Goal: Transaction & Acquisition: Purchase product/service

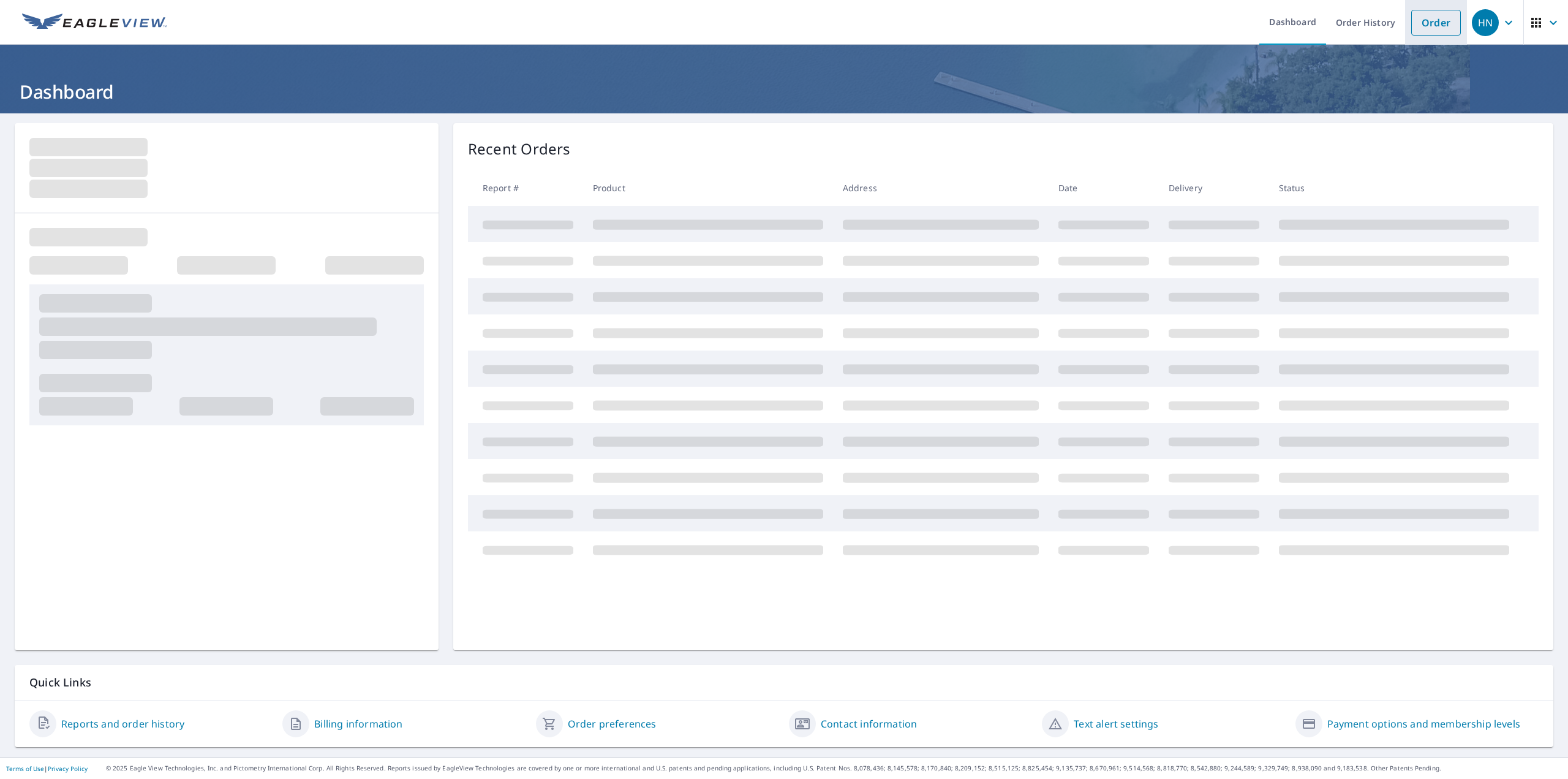
click at [1440, 27] on link "Order" at bounding box center [1436, 22] width 50 height 26
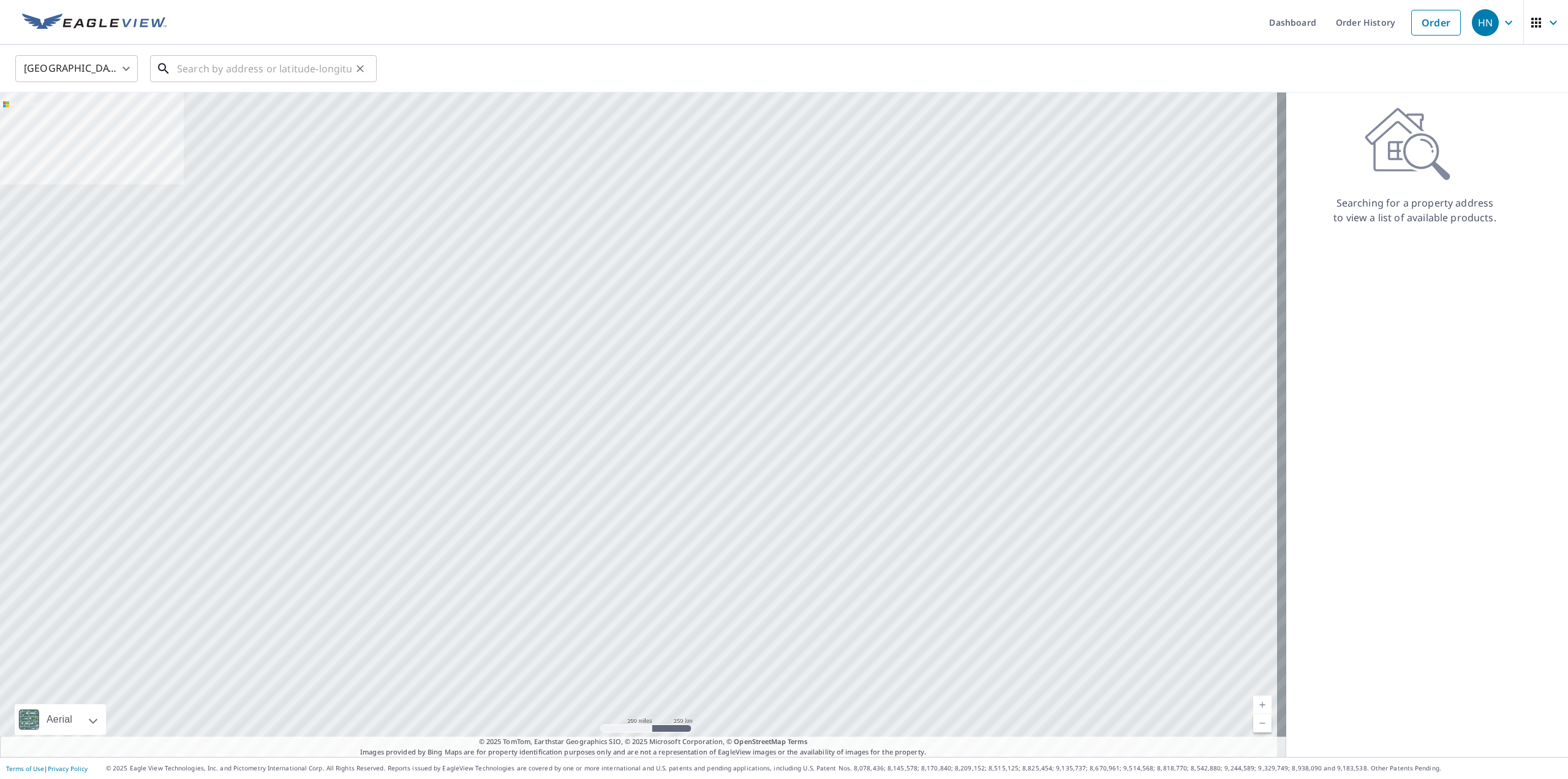
click at [218, 60] on input "text" at bounding box center [264, 68] width 175 height 34
paste input "[GEOGRAPHIC_DATA], [GEOGRAPHIC_DATA] 13901-1814"
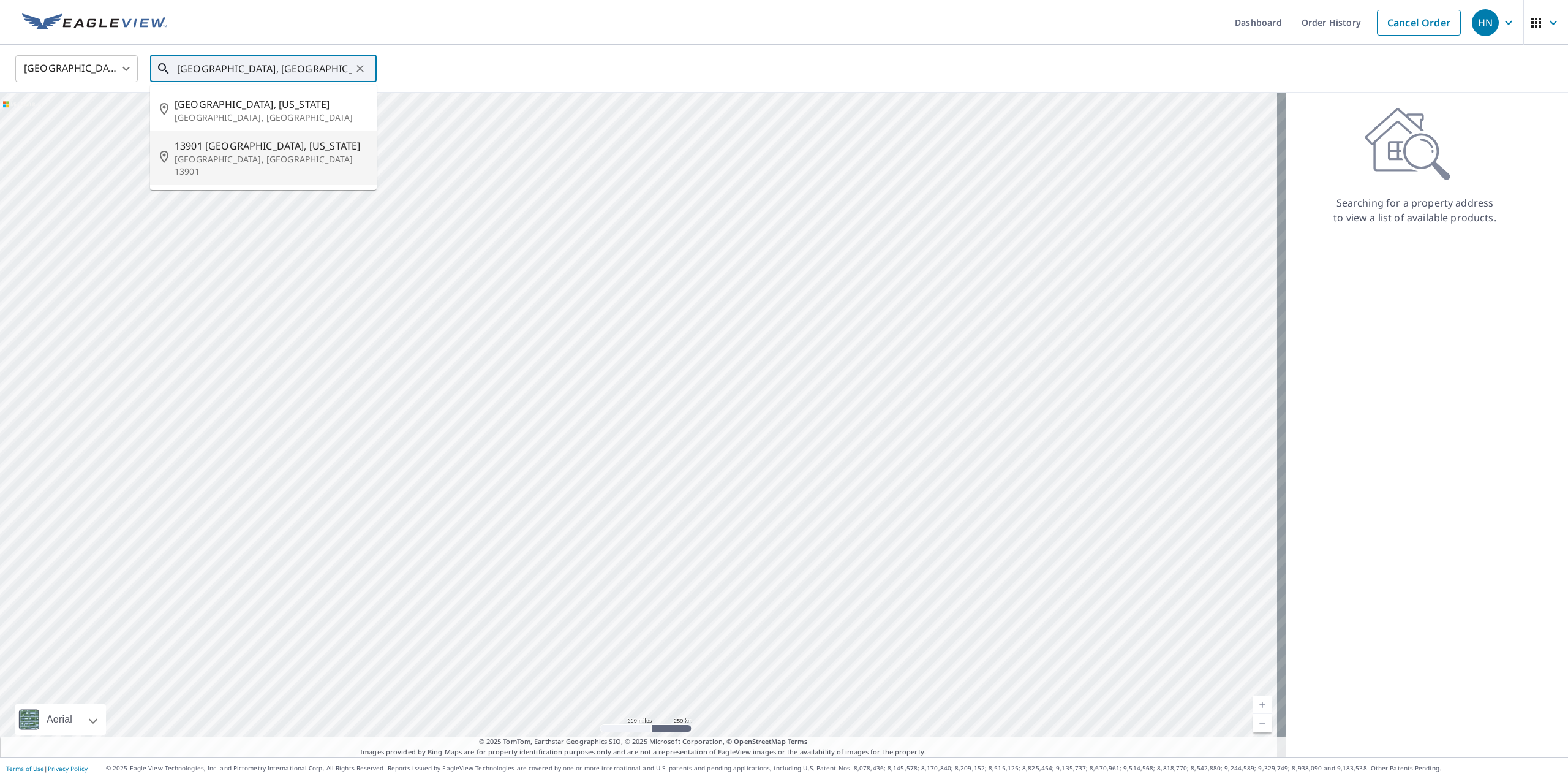
click at [258, 148] on span "13901 [GEOGRAPHIC_DATA], [US_STATE]" at bounding box center [271, 146] width 192 height 15
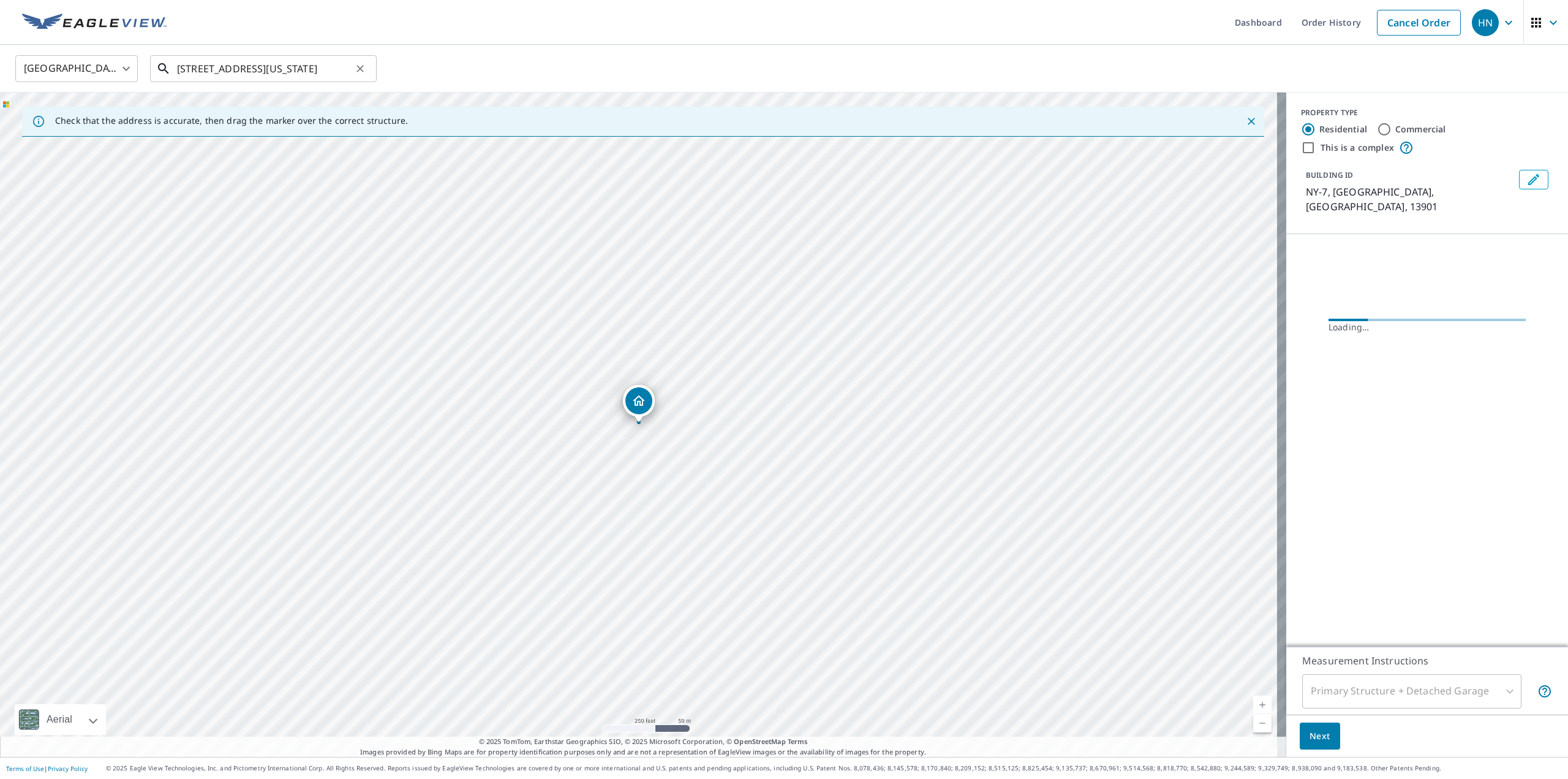
click at [264, 71] on input "[STREET_ADDRESS][US_STATE]" at bounding box center [264, 68] width 175 height 34
paste input "[STREET_ADDRESS][PERSON_NAME]"
type input "[STREET_ADDRESS][PERSON_NAME]"
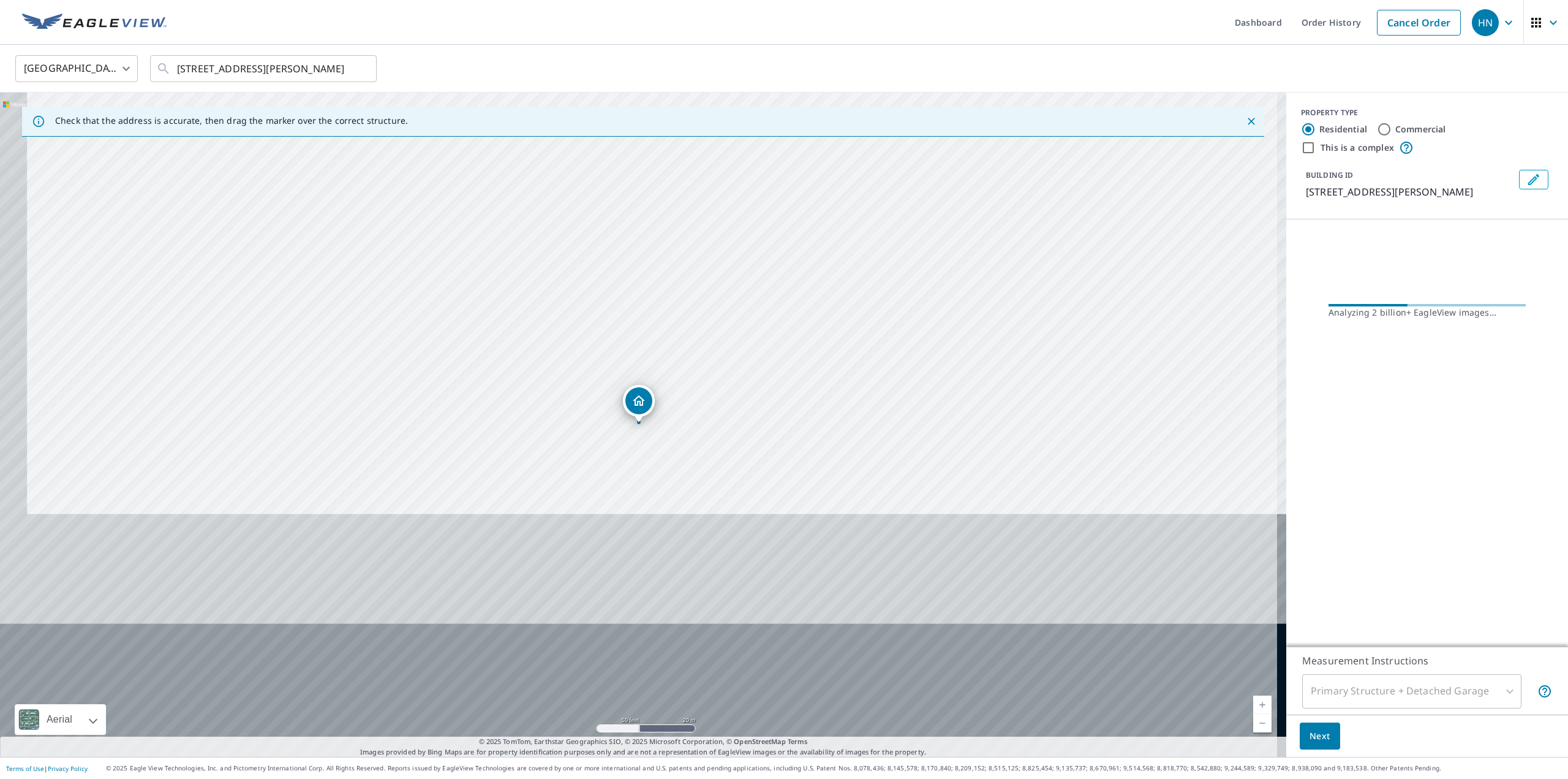
drag, startPoint x: 778, startPoint y: 505, endPoint x: 826, endPoint y: 133, distance: 375.1
click at [827, 125] on div "Check that the address is accurate, then drag the marker over the correct struc…" at bounding box center [643, 425] width 1286 height 665
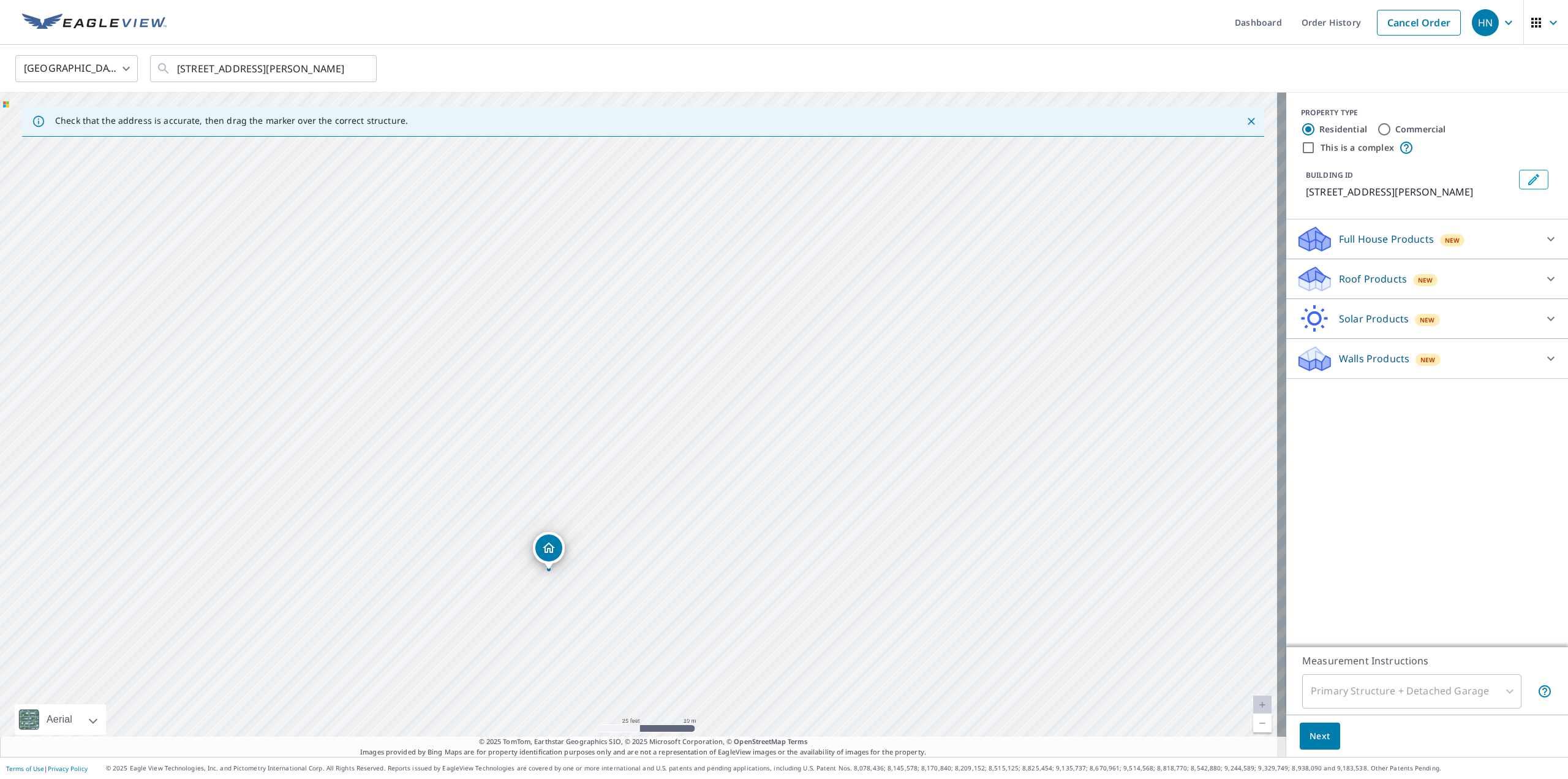
click at [832, 386] on div "[STREET_ADDRESS][PERSON_NAME]" at bounding box center [643, 425] width 1286 height 665
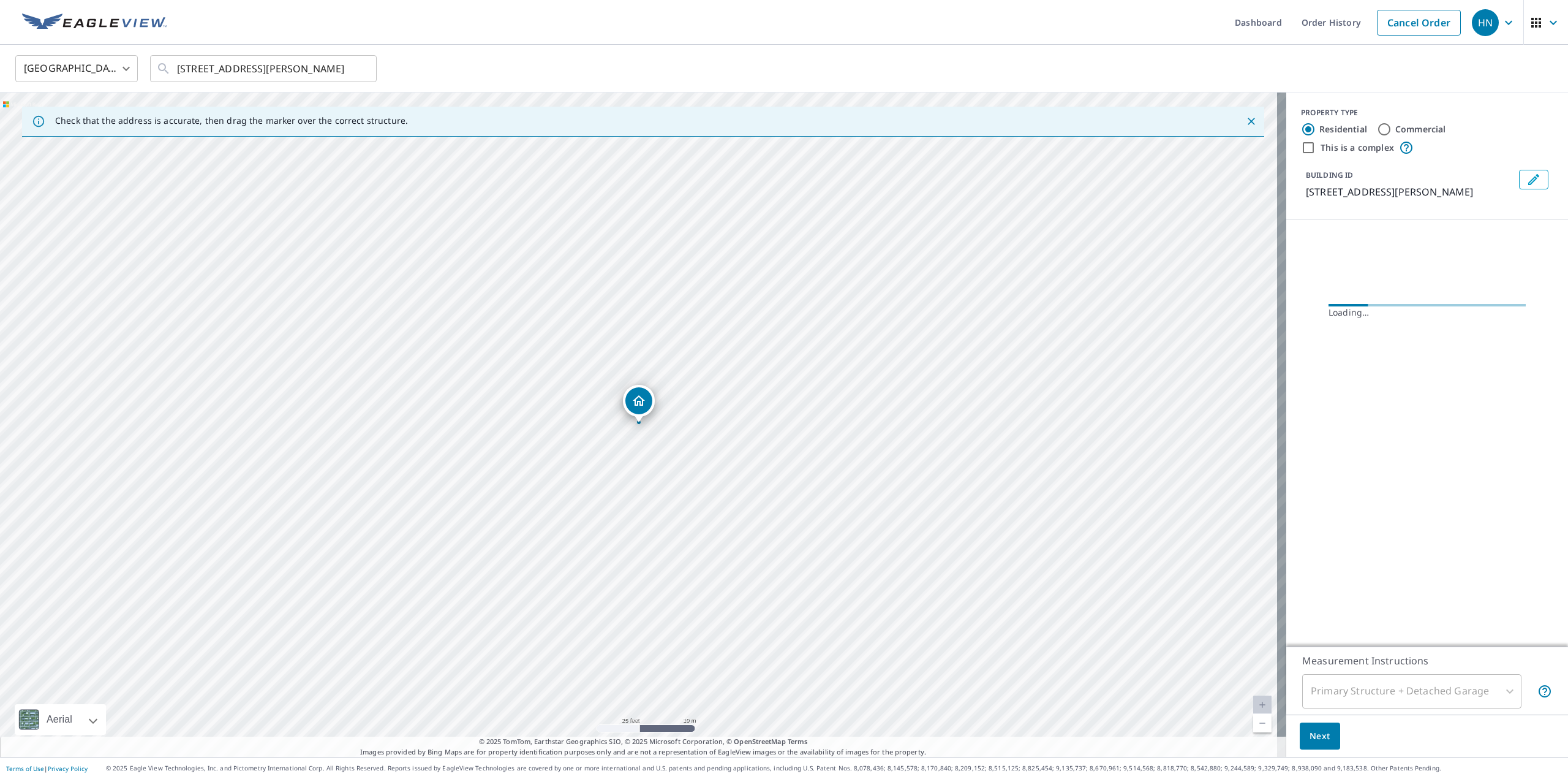
click at [1439, 239] on div "Loading…" at bounding box center [1427, 312] width 282 height 184
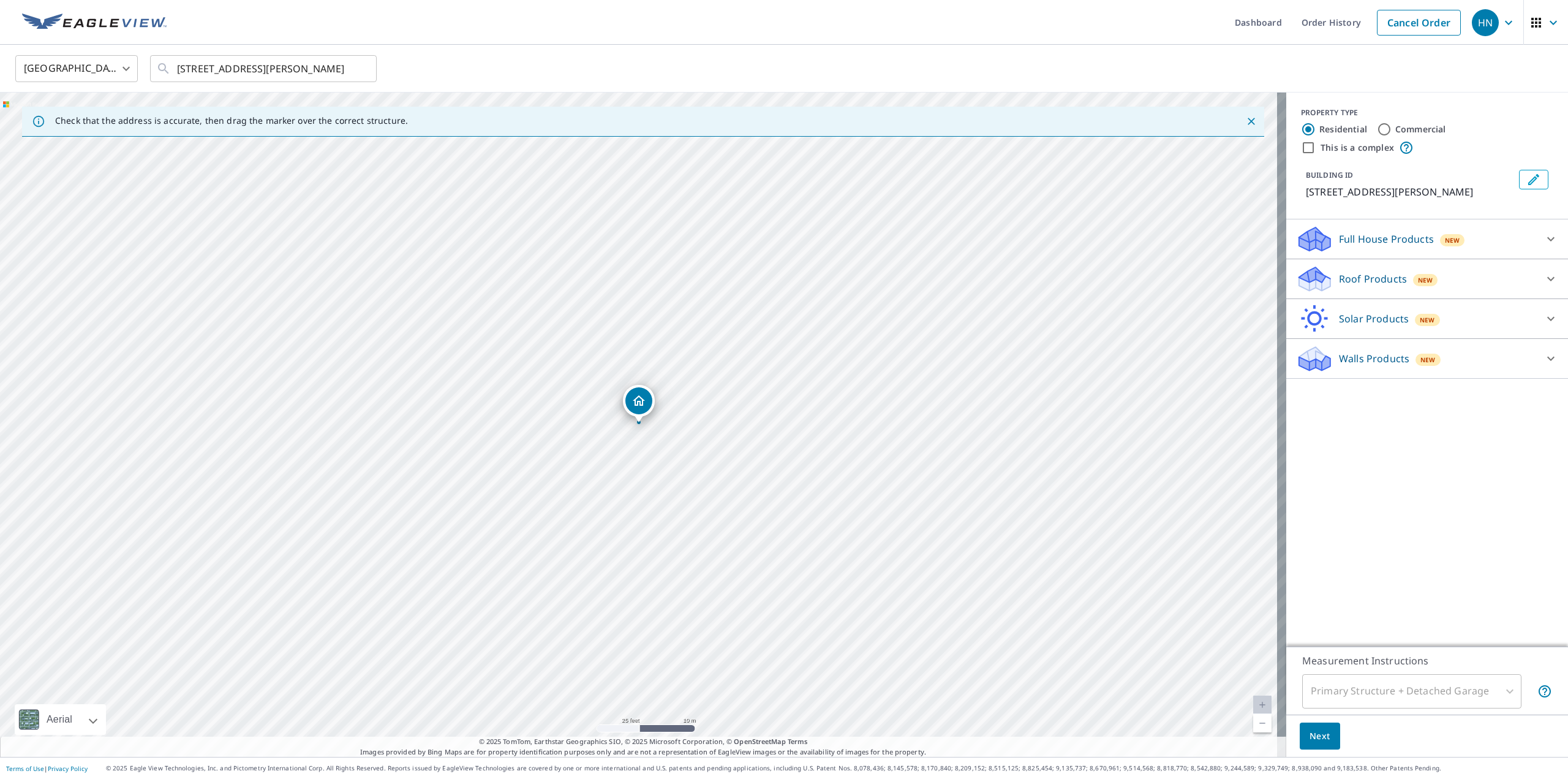
click at [1528, 247] on div "Full House Products New" at bounding box center [1427, 239] width 263 height 29
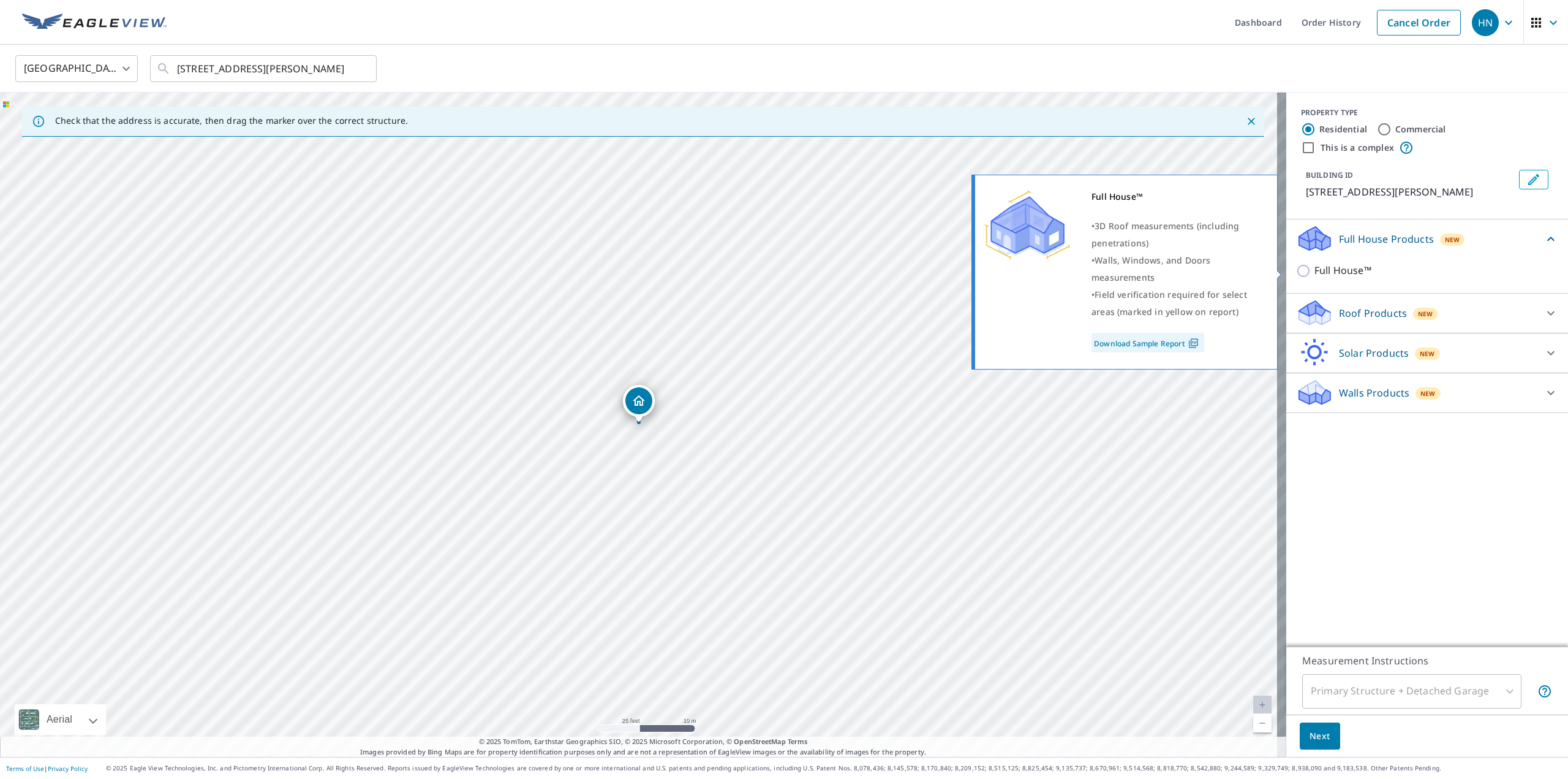
click at [1346, 270] on p "Full House™" at bounding box center [1343, 270] width 57 height 15
click at [1315, 270] on input "Full House™" at bounding box center [1305, 271] width 18 height 15
checkbox input "true"
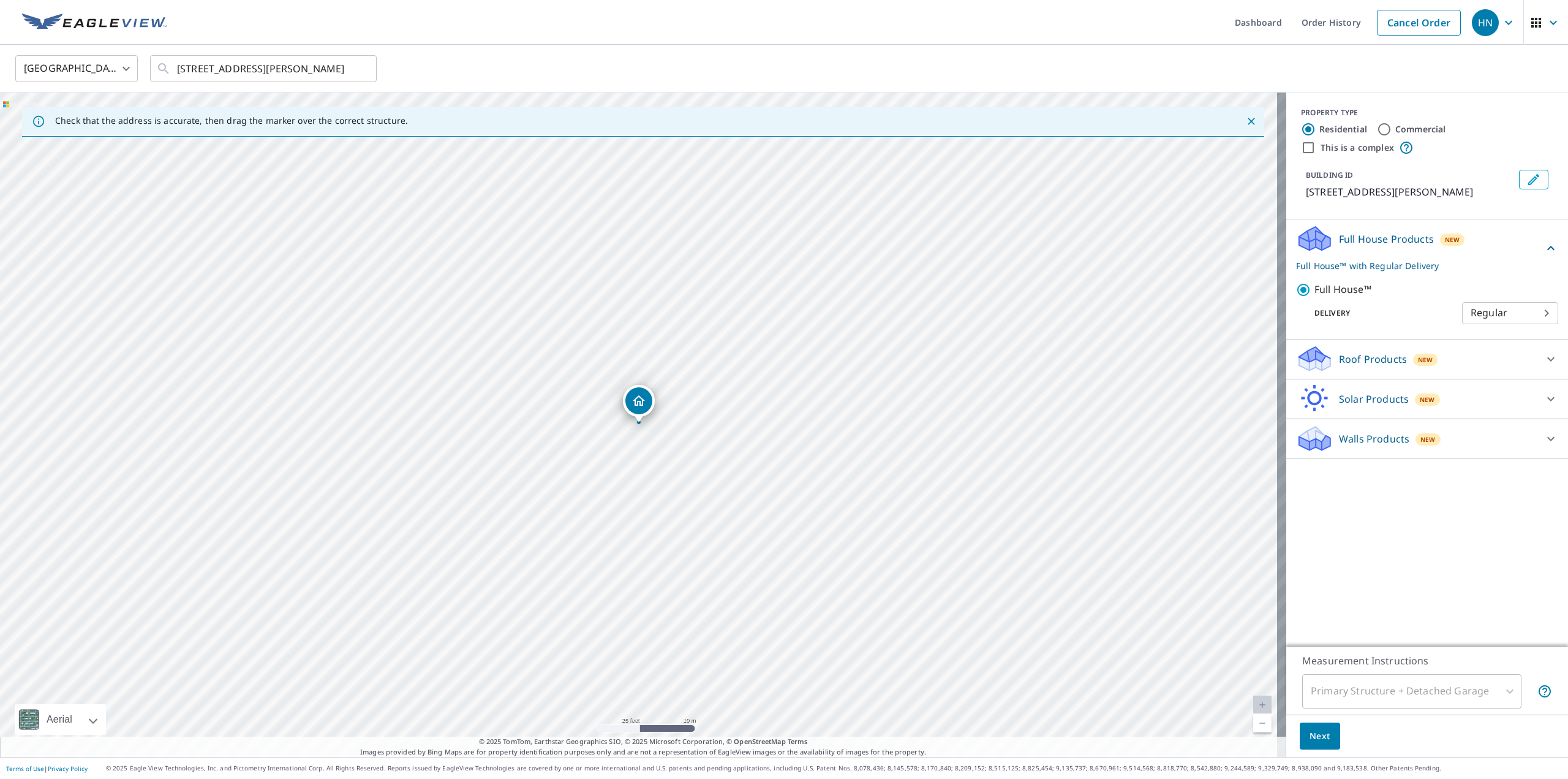
click at [1310, 738] on span "Next" at bounding box center [1320, 736] width 21 height 15
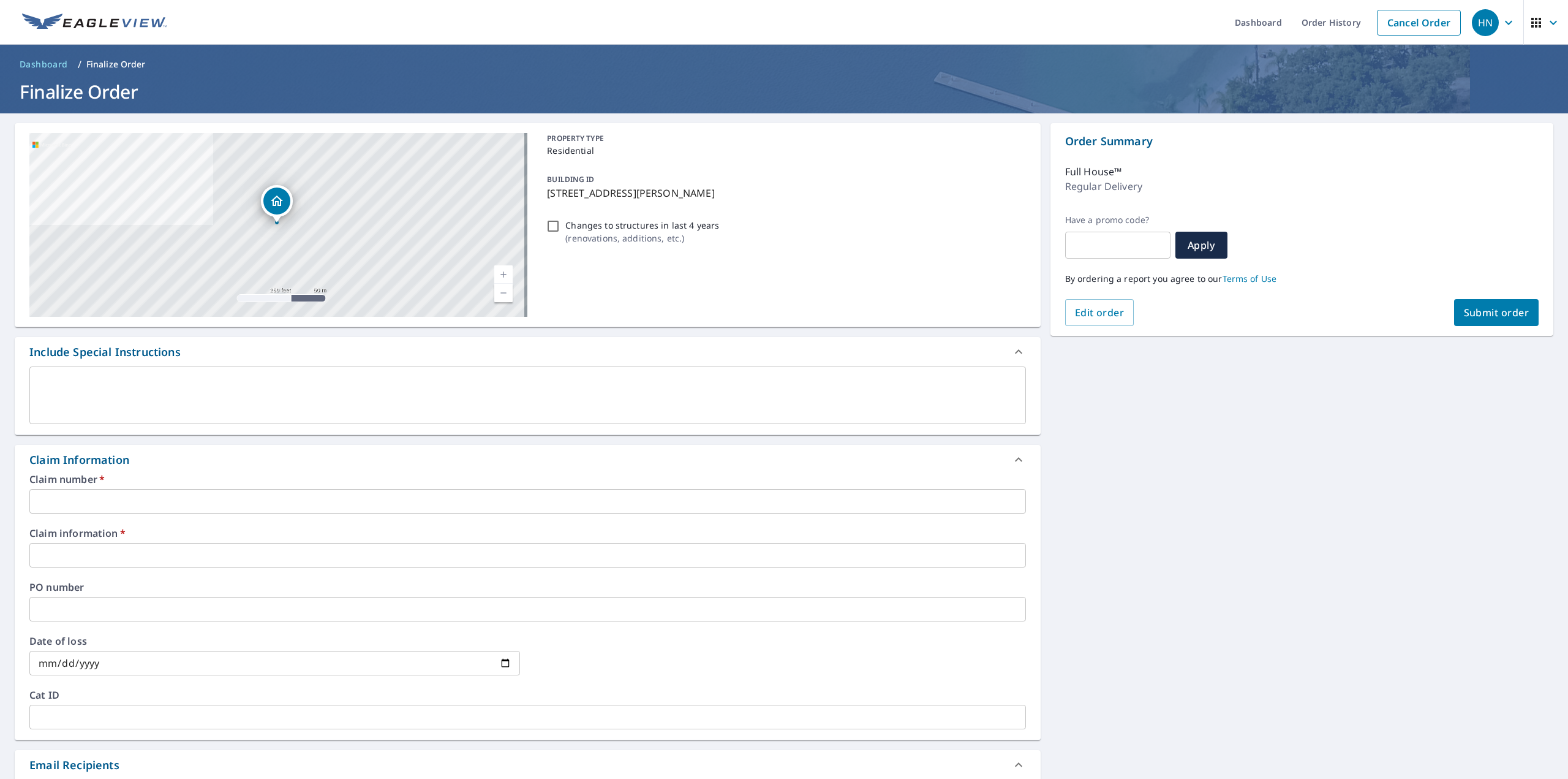
click at [398, 503] on input "text" at bounding box center [527, 501] width 996 height 25
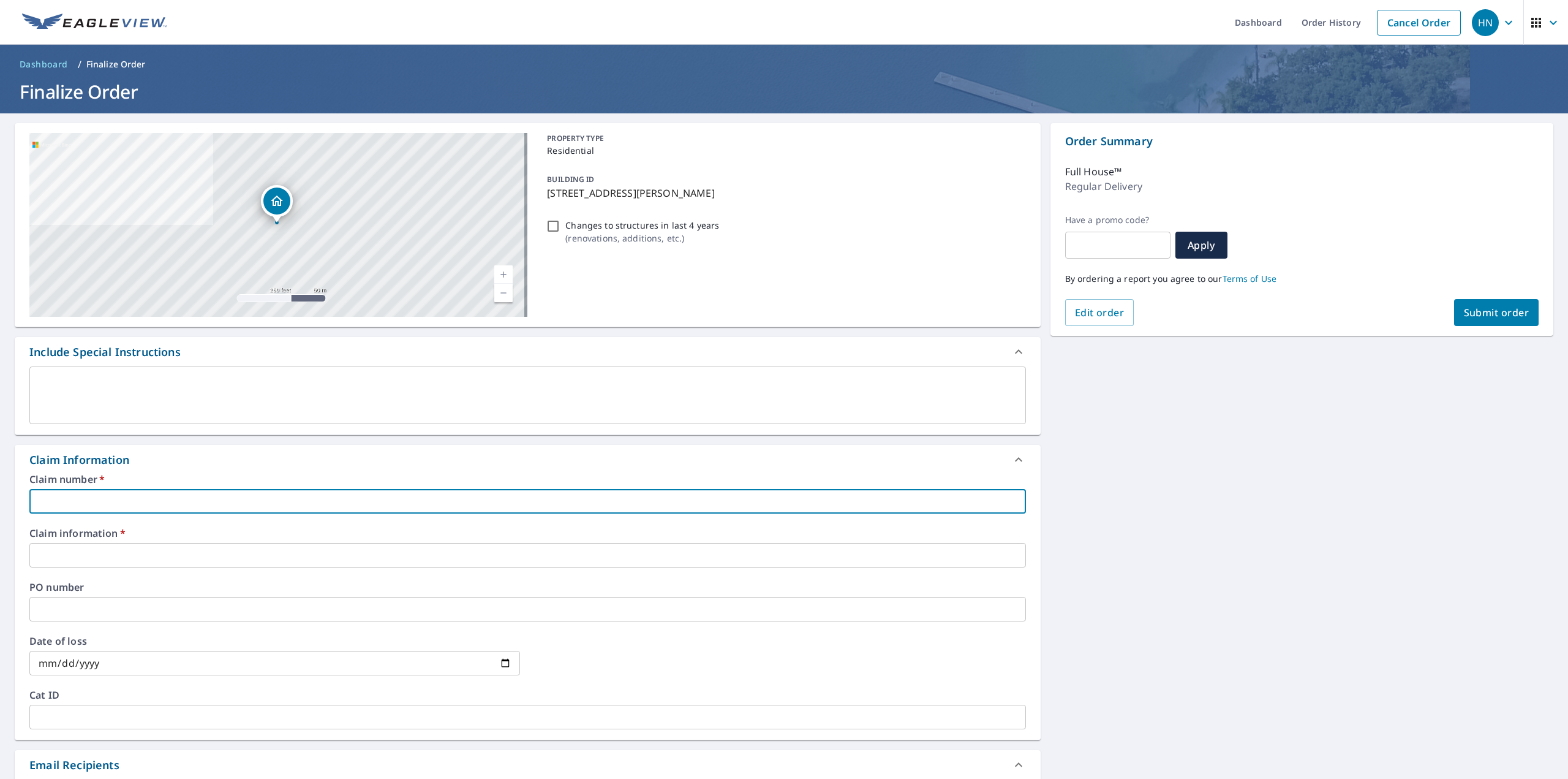
paste input "059677724"
type input "059677724-01"
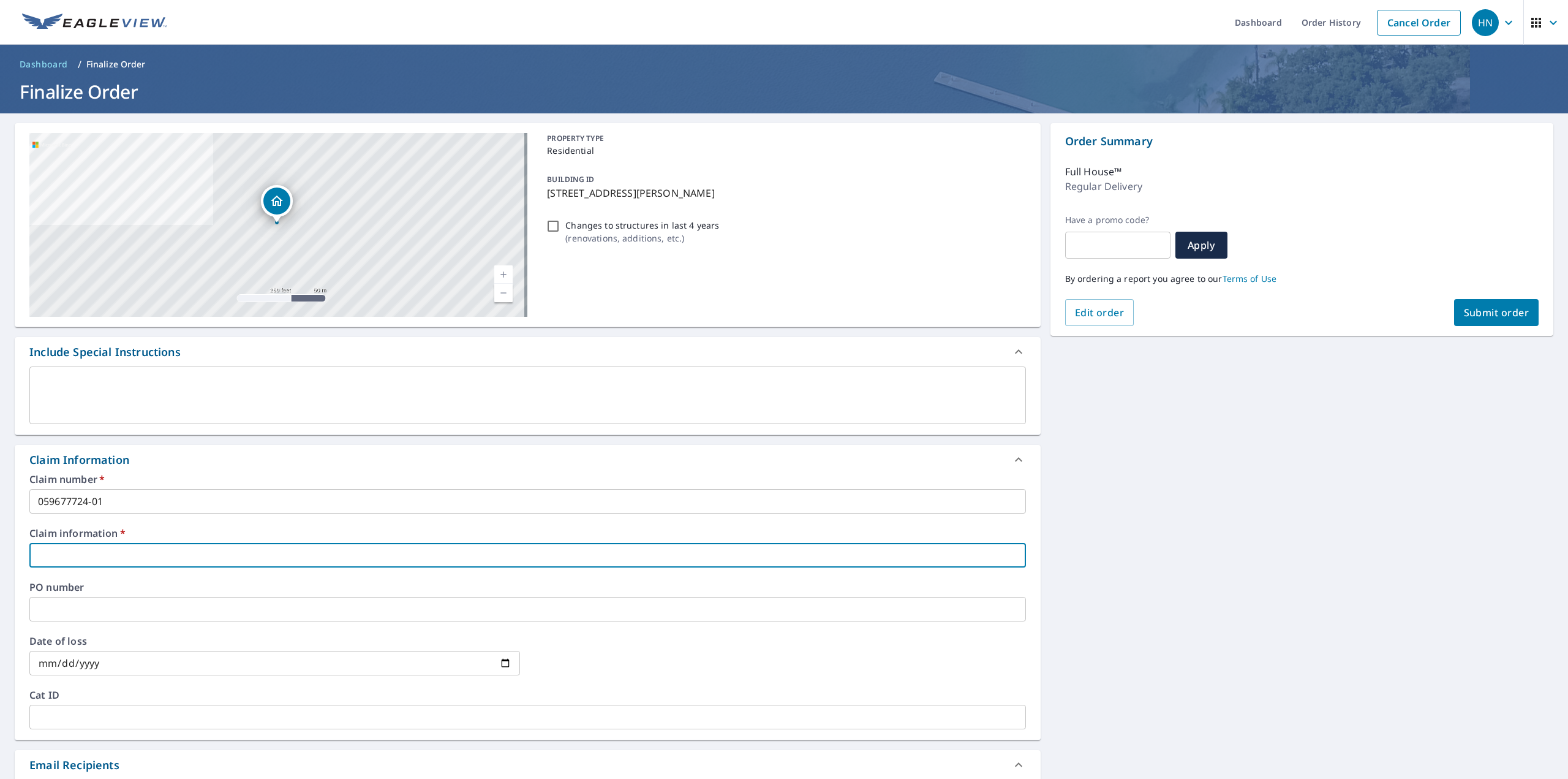
paste input "059677724"
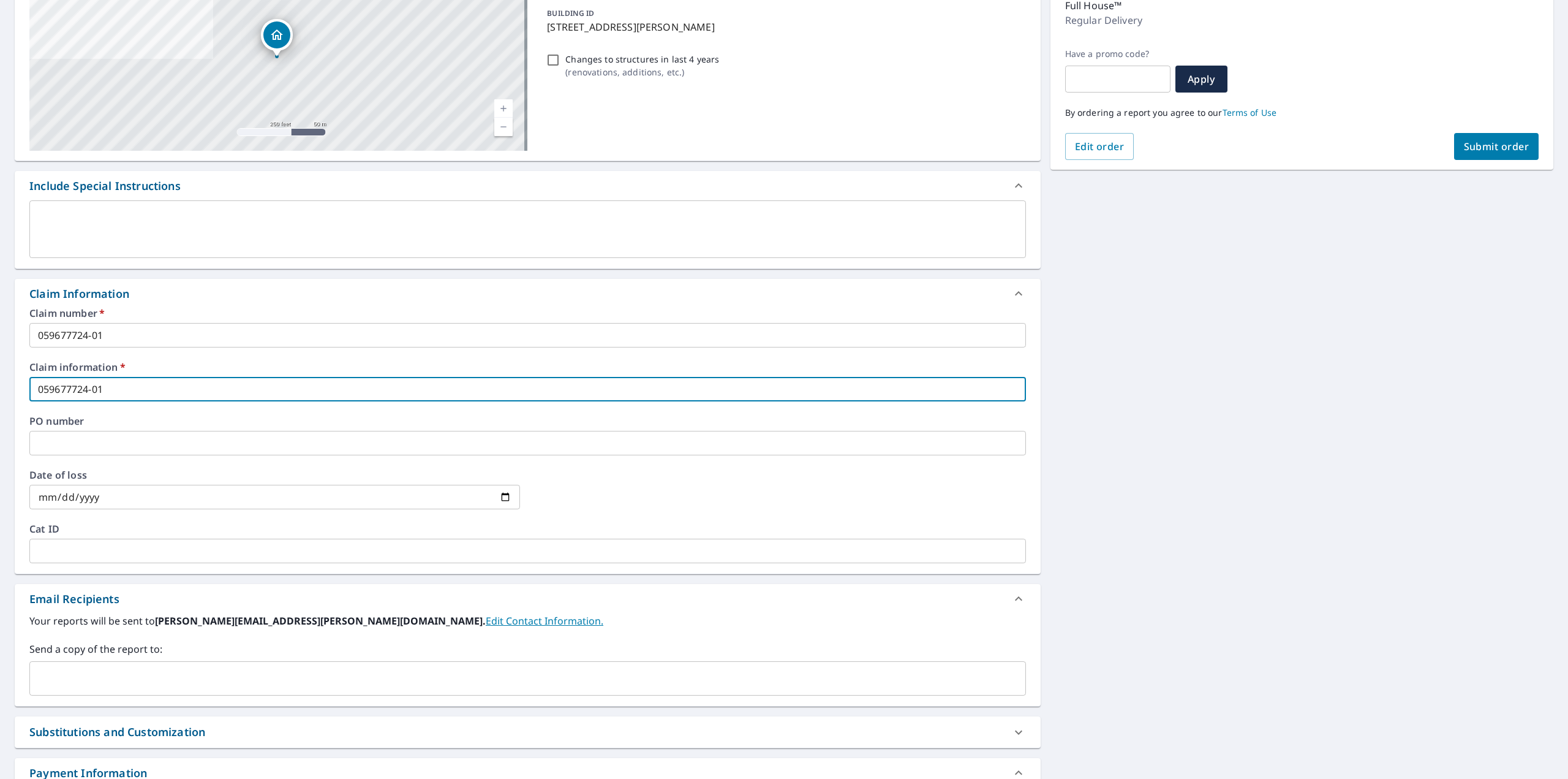
scroll to position [255, 0]
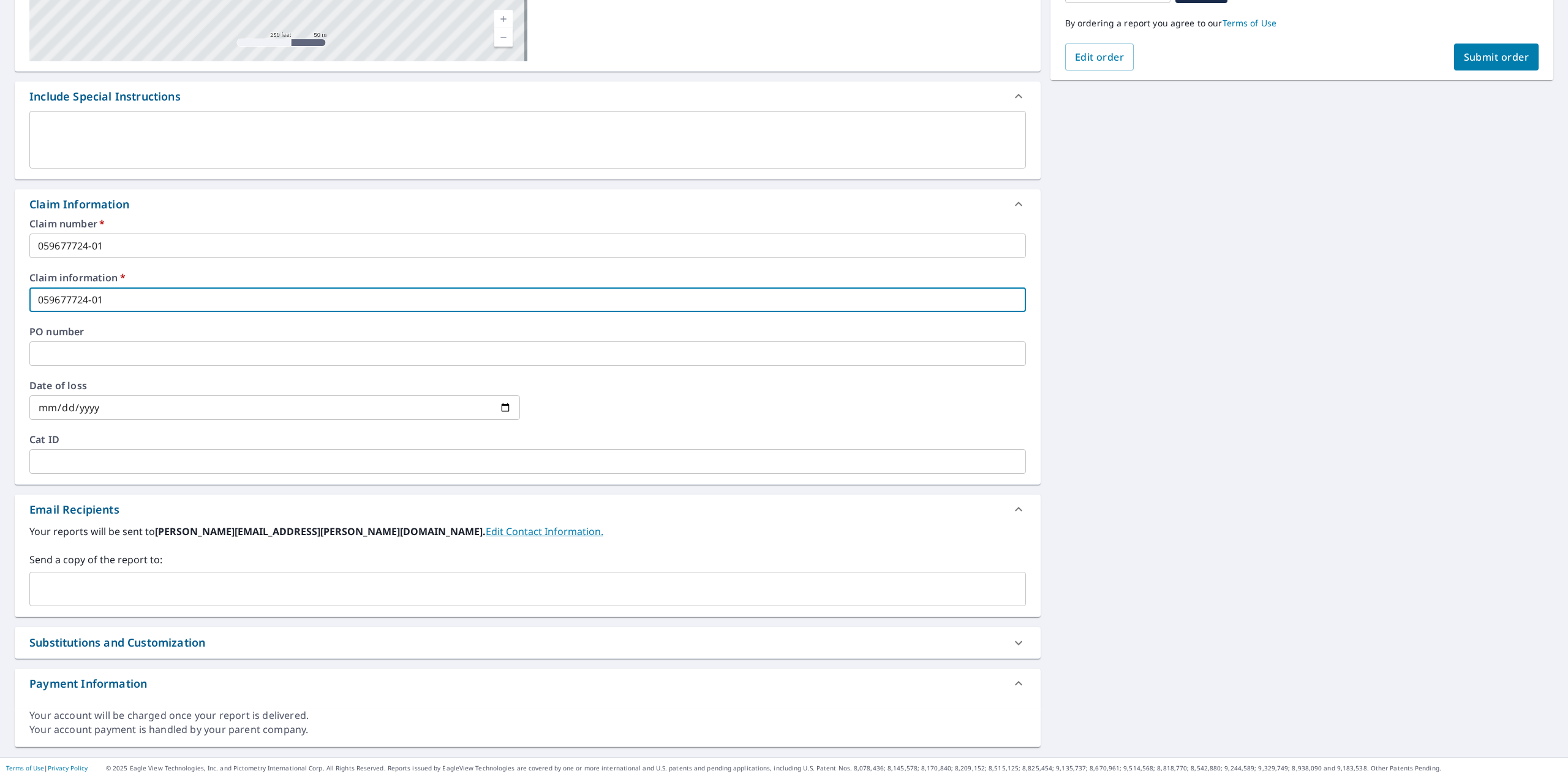
type input "059677724-01"
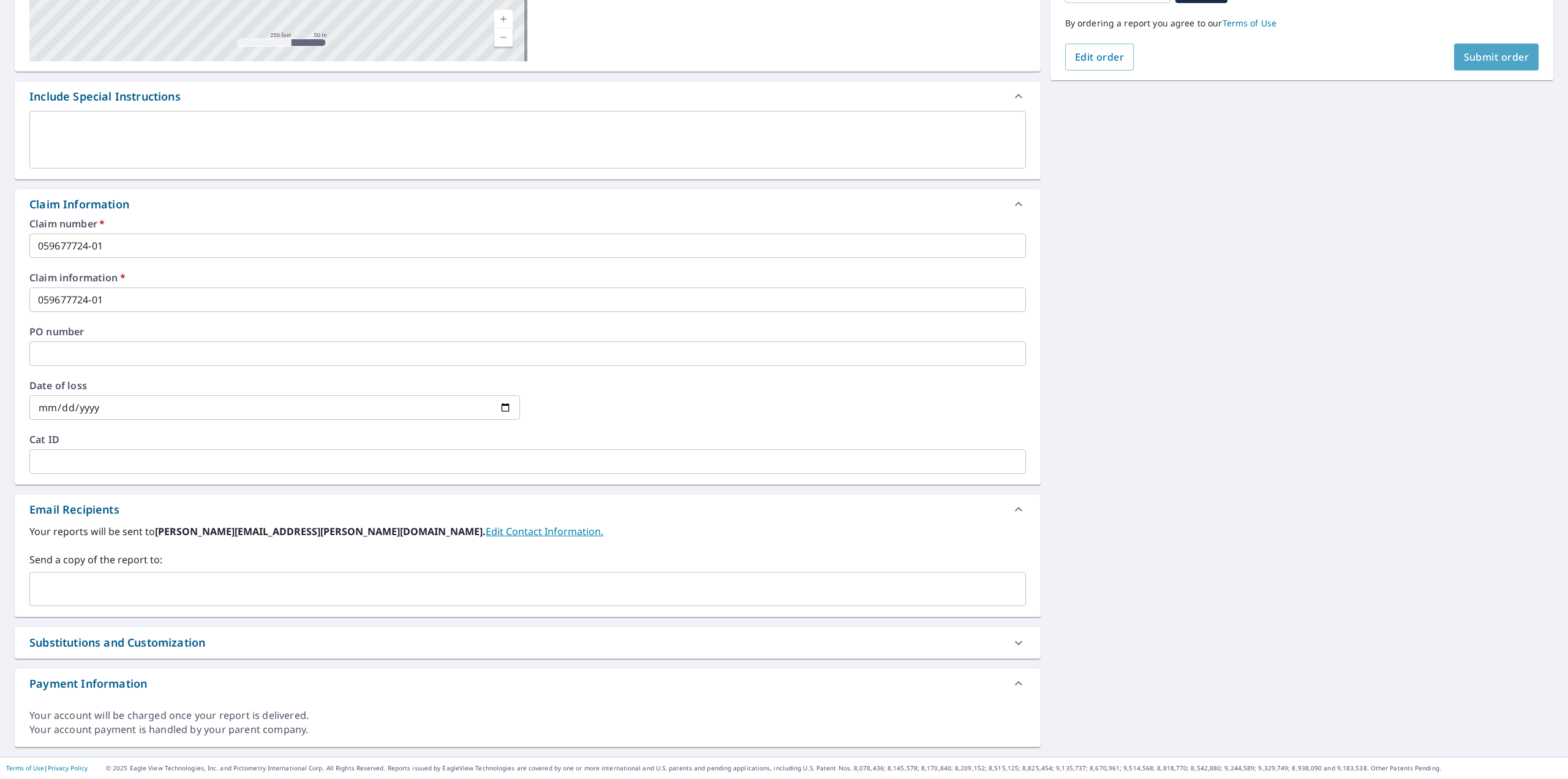
click at [1497, 46] on button "Submit order" at bounding box center [1497, 57] width 85 height 27
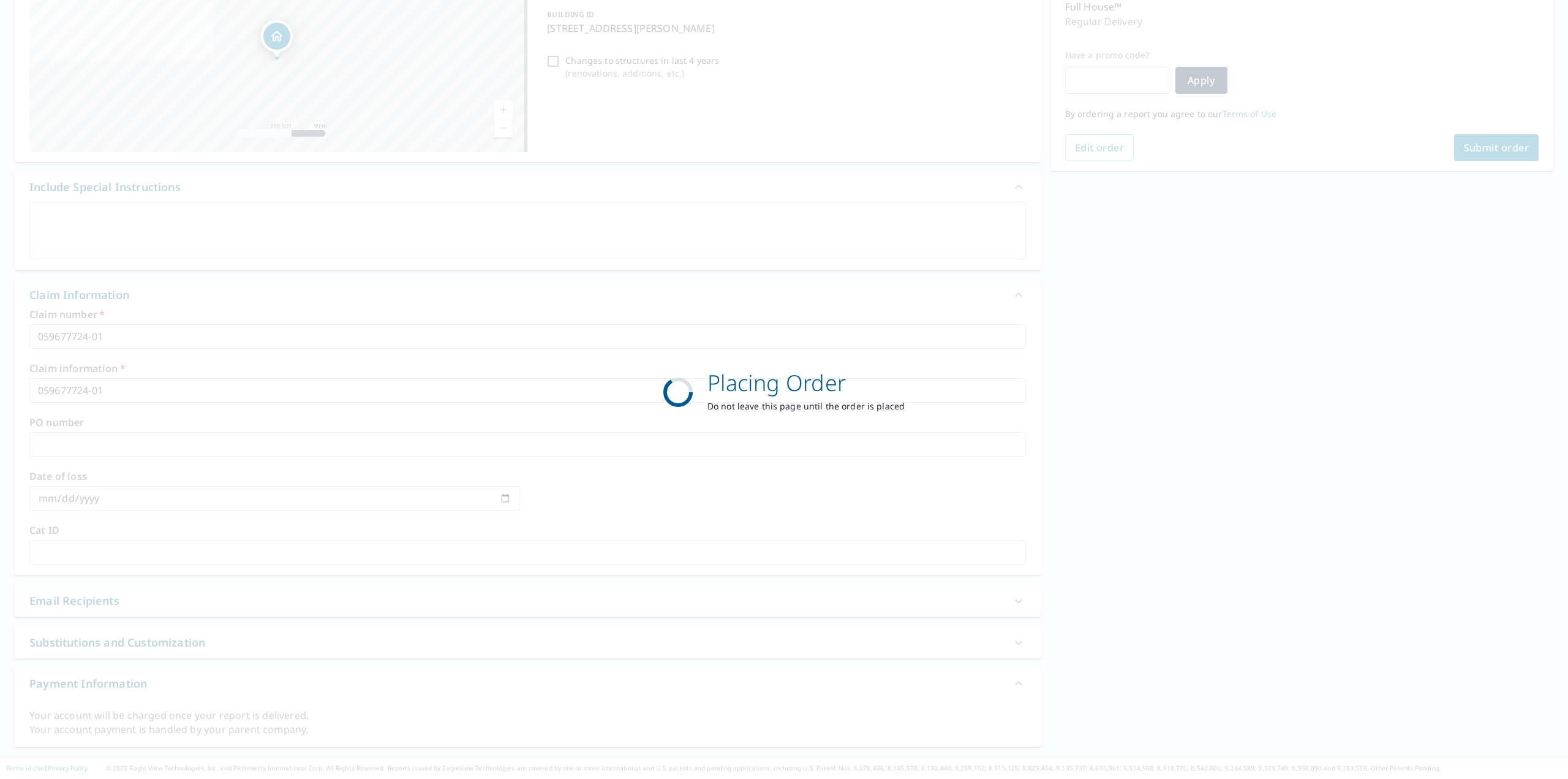
scroll to position [165, 0]
